Goal: Find specific page/section: Find specific page/section

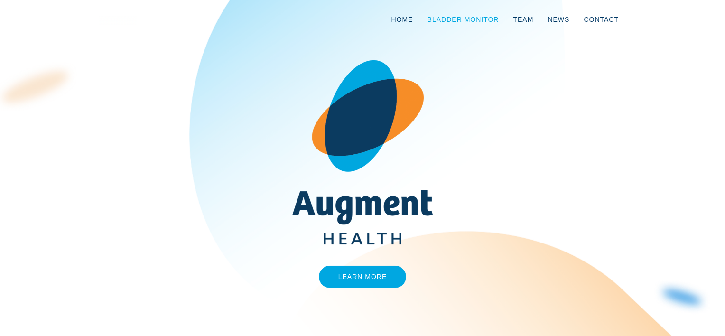
click at [452, 21] on link "Bladder Monitor" at bounding box center [463, 19] width 86 height 31
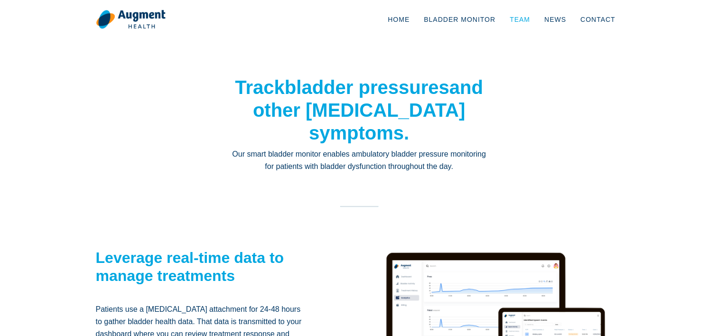
click at [523, 27] on link "Team" at bounding box center [519, 19] width 35 height 31
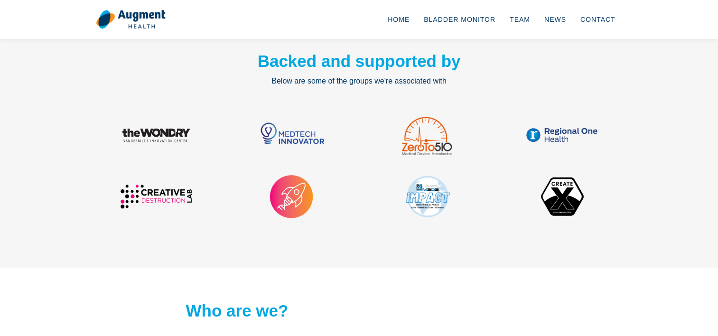
scroll to position [1222, 0]
